Goal: Task Accomplishment & Management: Manage account settings

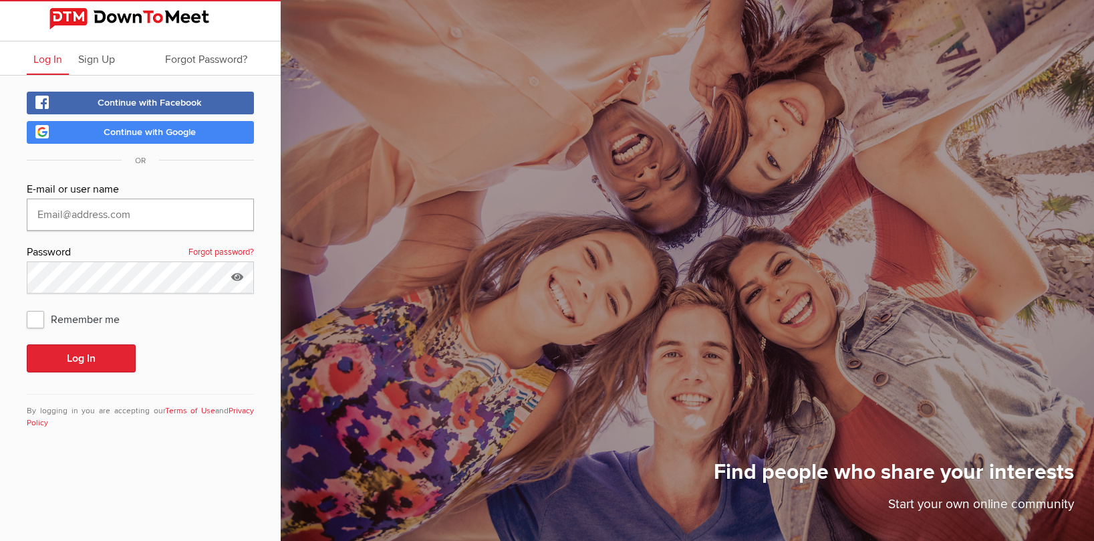
type input "dt.stewart@hotmail.com"
click at [81, 358] on button "Log In" at bounding box center [81, 358] width 109 height 28
